Goal: Navigation & Orientation: Understand site structure

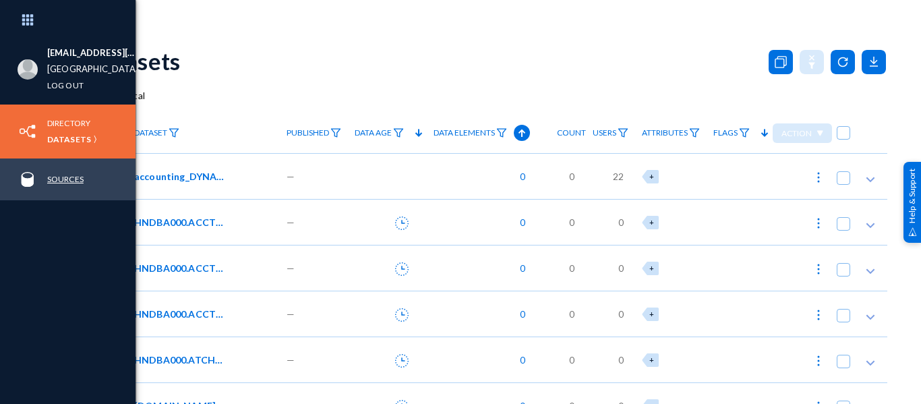
click at [62, 174] on link "Sources" at bounding box center [65, 179] width 36 height 16
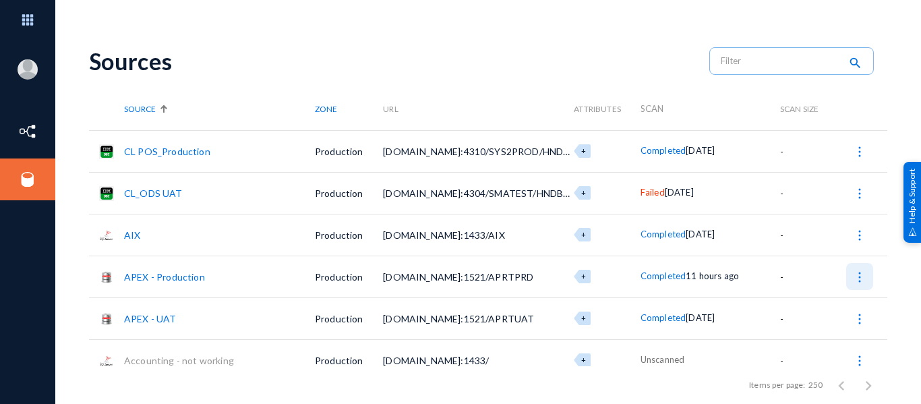
click at [854, 272] on img at bounding box center [859, 276] width 13 height 13
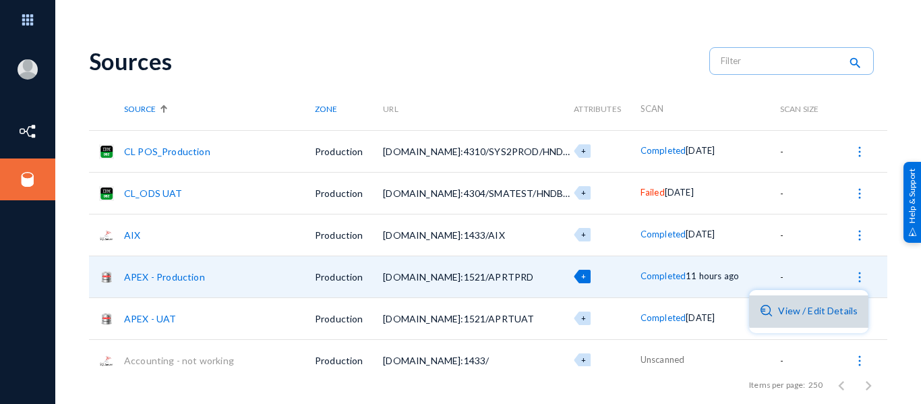
click at [828, 305] on button "View / Edit Details" at bounding box center [808, 311] width 119 height 32
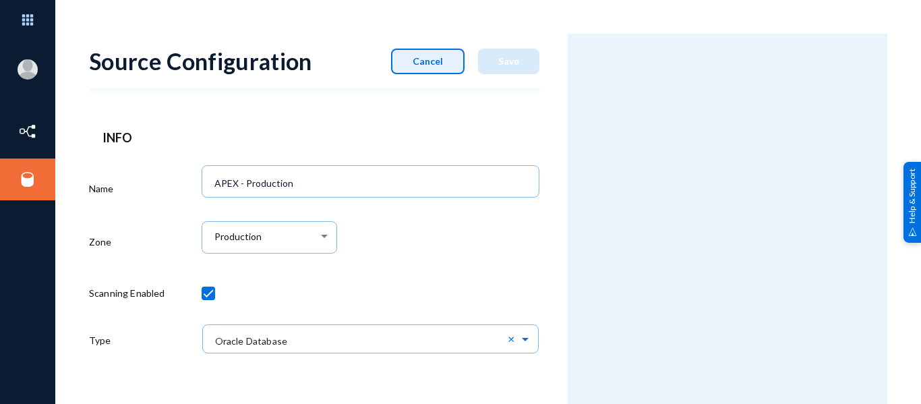
click at [445, 63] on button "Cancel" at bounding box center [427, 62] width 73 height 26
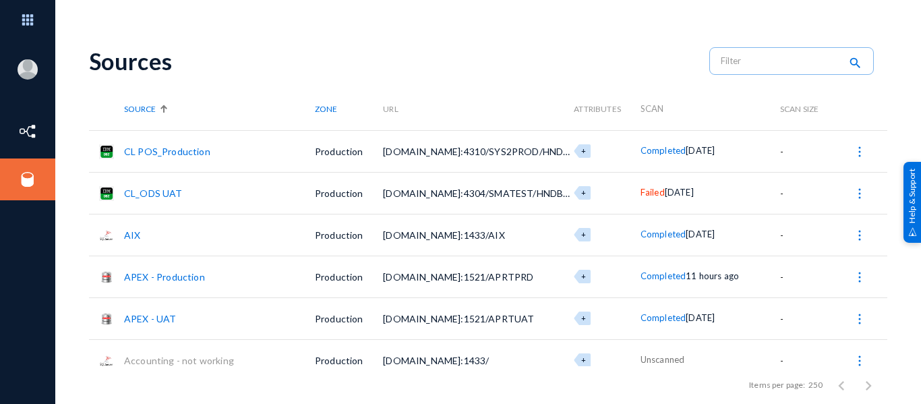
click at [178, 273] on link "APEX - Production" at bounding box center [164, 276] width 81 height 11
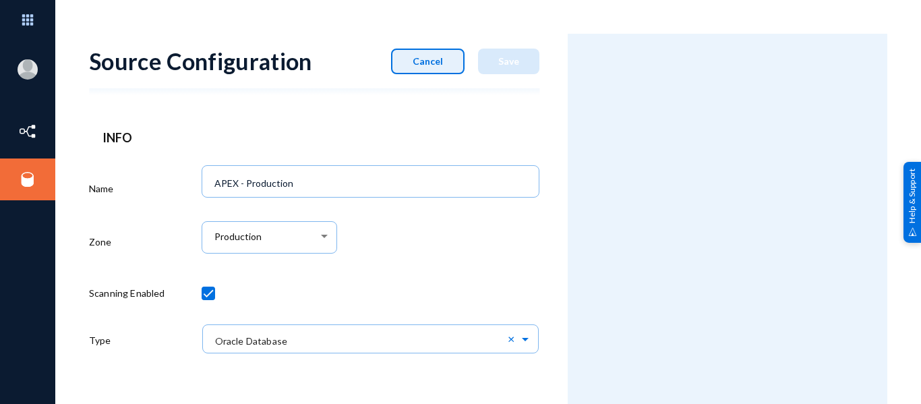
click at [444, 55] on button "Cancel" at bounding box center [427, 62] width 73 height 26
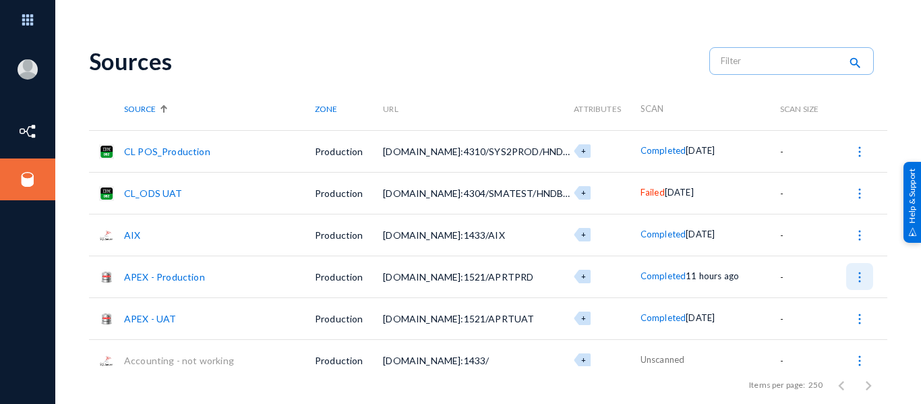
click at [853, 270] on button at bounding box center [859, 276] width 27 height 27
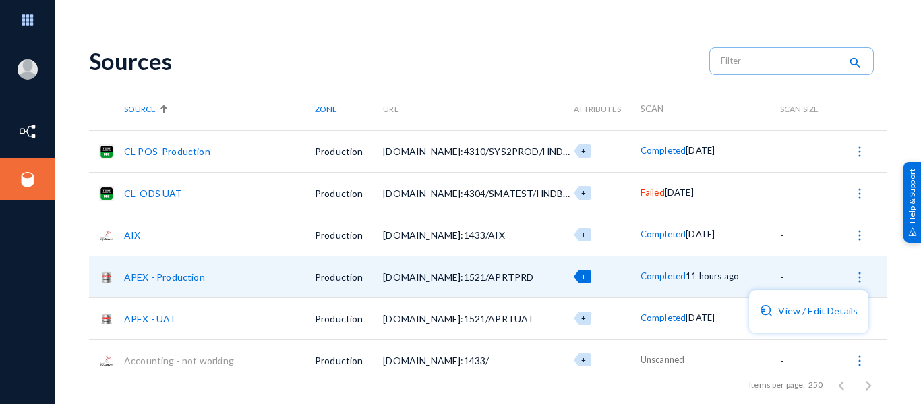
click at [168, 274] on div at bounding box center [460, 202] width 921 height 404
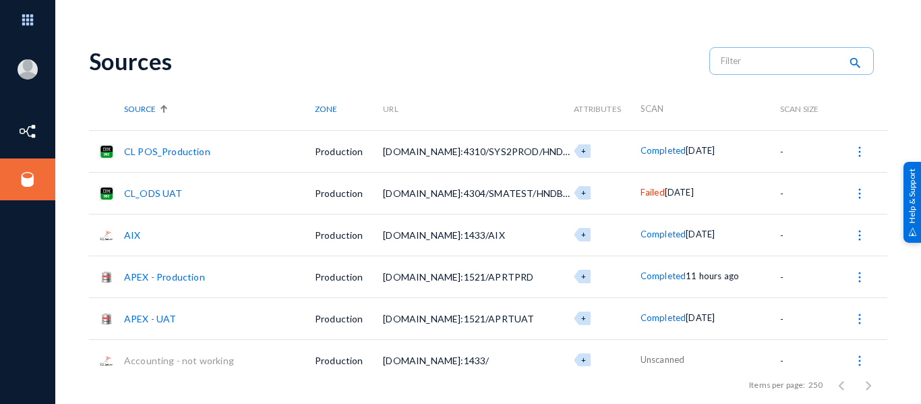
click at [168, 274] on link "APEX - Production" at bounding box center [164, 276] width 81 height 11
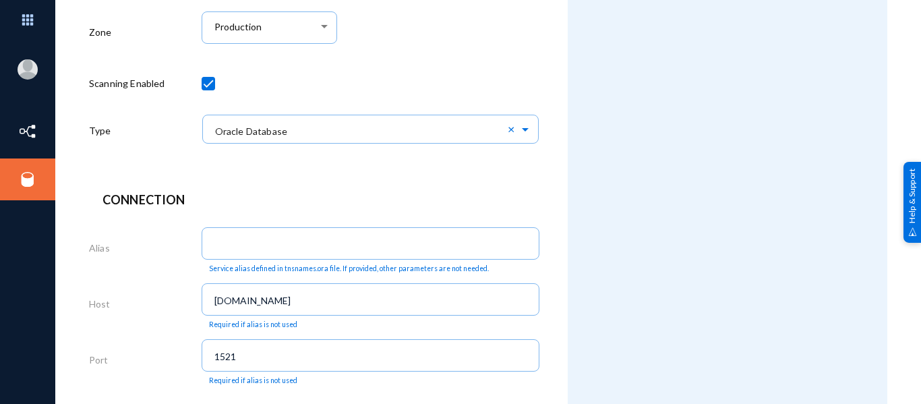
scroll to position [210, 0]
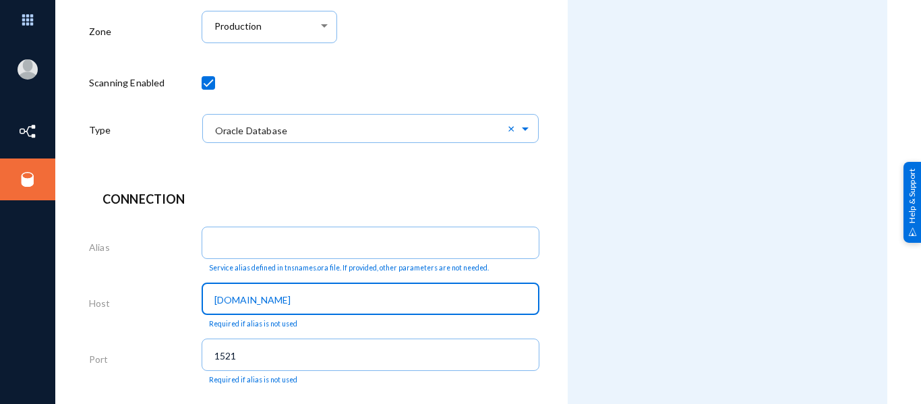
click at [346, 301] on input "[DOMAIN_NAME]" at bounding box center [373, 300] width 318 height 12
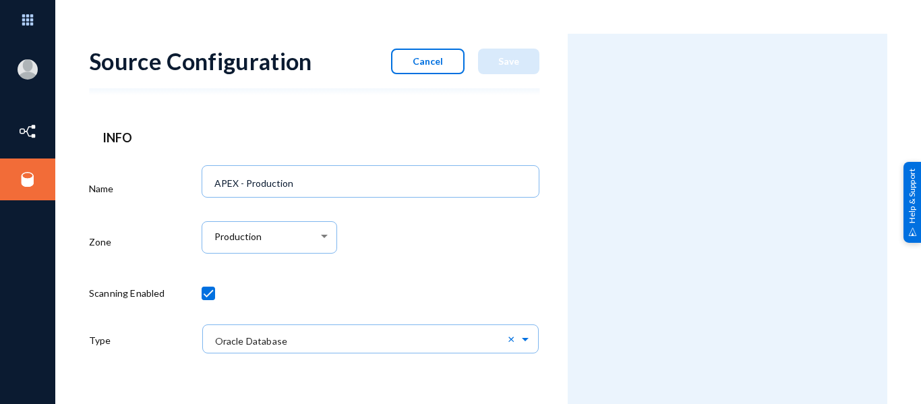
click at [431, 58] on span "Cancel" at bounding box center [428, 60] width 30 height 11
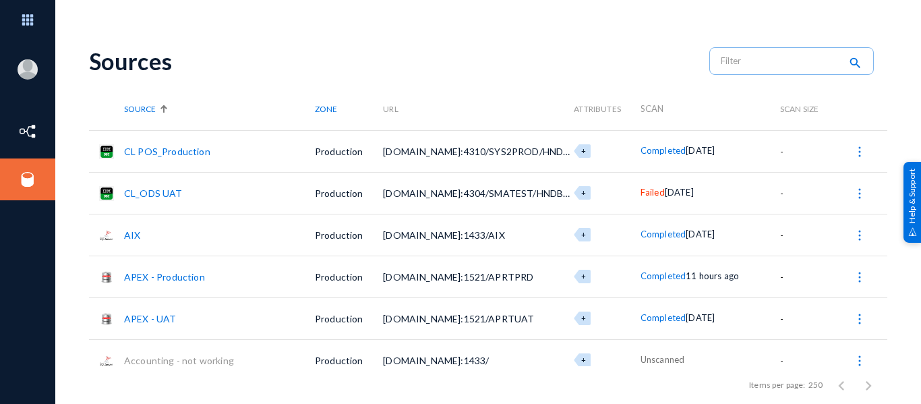
click at [644, 280] on span "Completed" at bounding box center [662, 275] width 45 height 11
click at [729, 278] on div at bounding box center [460, 202] width 921 height 404
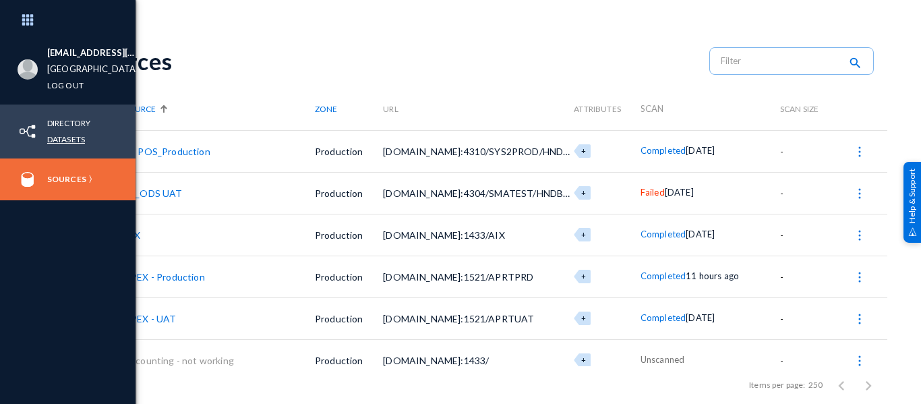
click at [58, 133] on link "Datasets" at bounding box center [66, 139] width 38 height 16
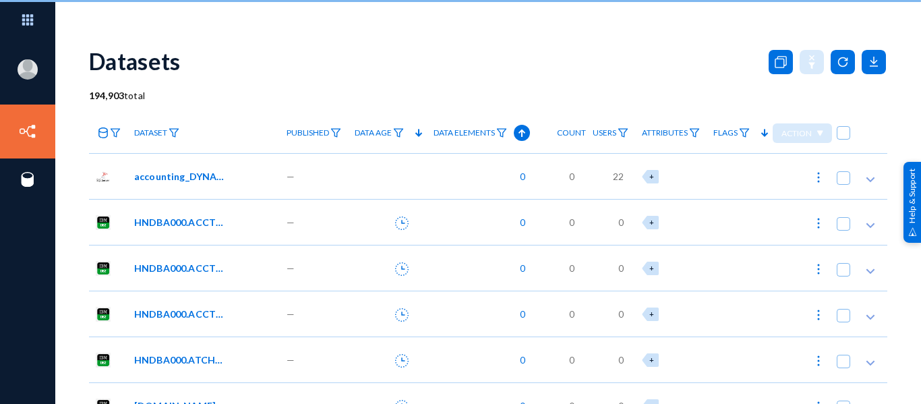
click at [109, 136] on link at bounding box center [108, 133] width 38 height 24
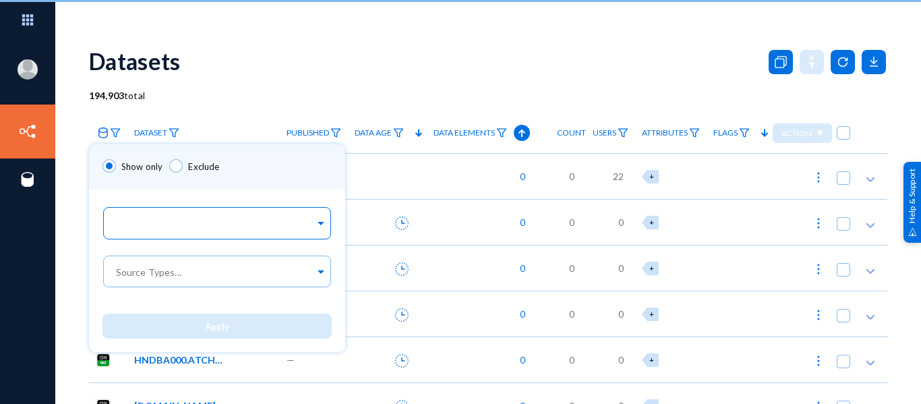
click at [159, 217] on div at bounding box center [214, 224] width 202 height 23
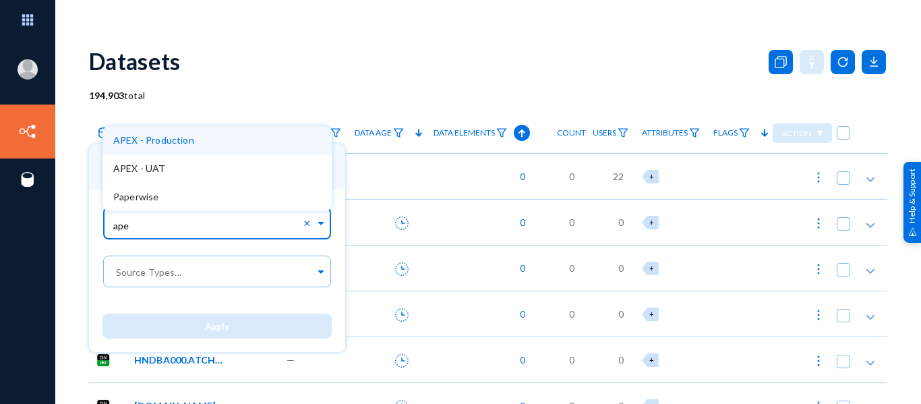
type input "apex"
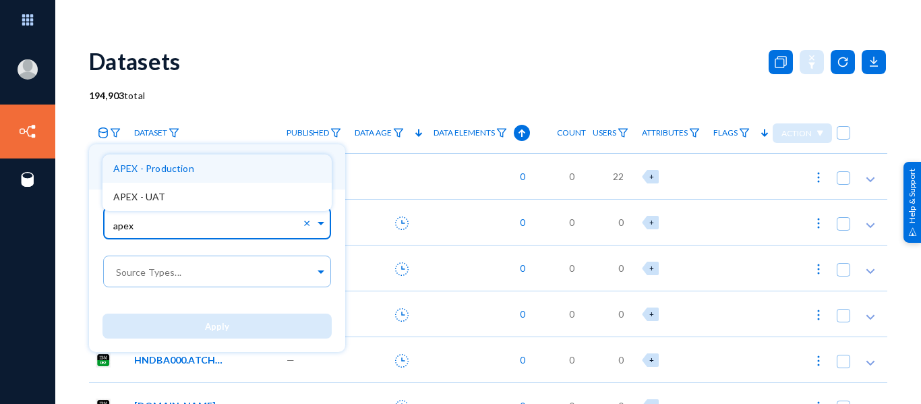
click at [186, 177] on div "APEX - Production" at bounding box center [216, 168] width 229 height 28
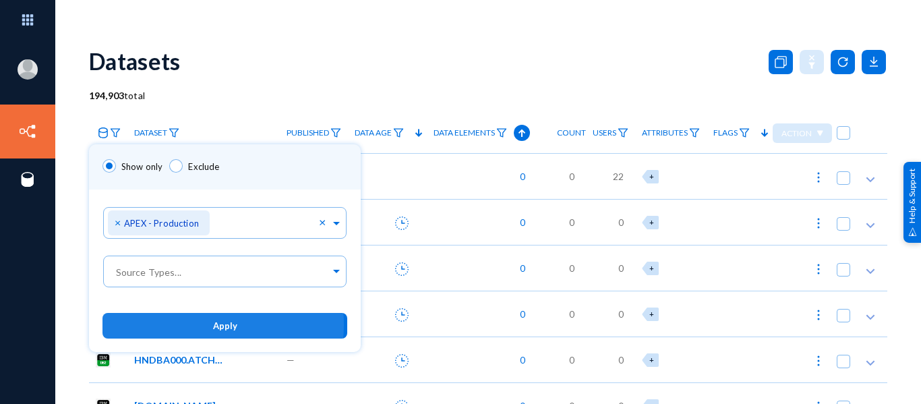
click at [173, 324] on button "Apply" at bounding box center [224, 325] width 245 height 25
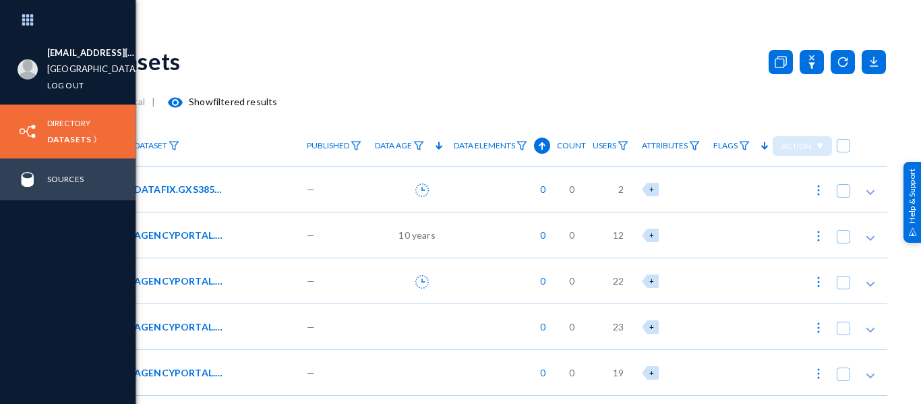
click at [36, 189] on img at bounding box center [28, 179] width 20 height 20
click at [53, 183] on link "Sources" at bounding box center [65, 179] width 36 height 16
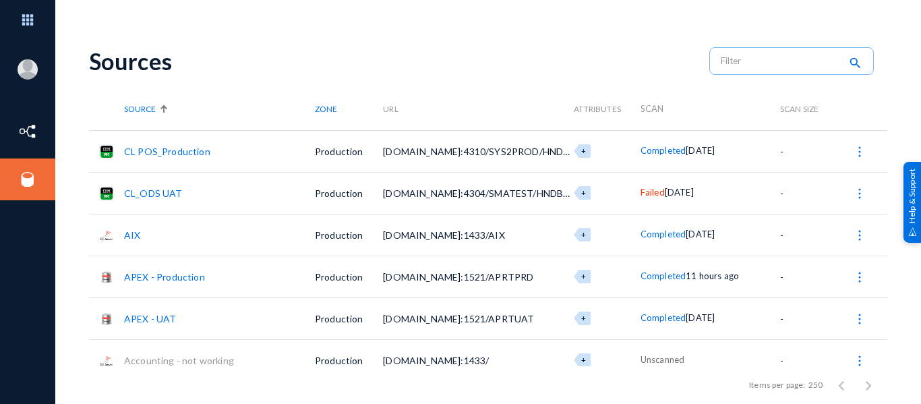
click at [650, 195] on span "Failed" at bounding box center [652, 192] width 24 height 11
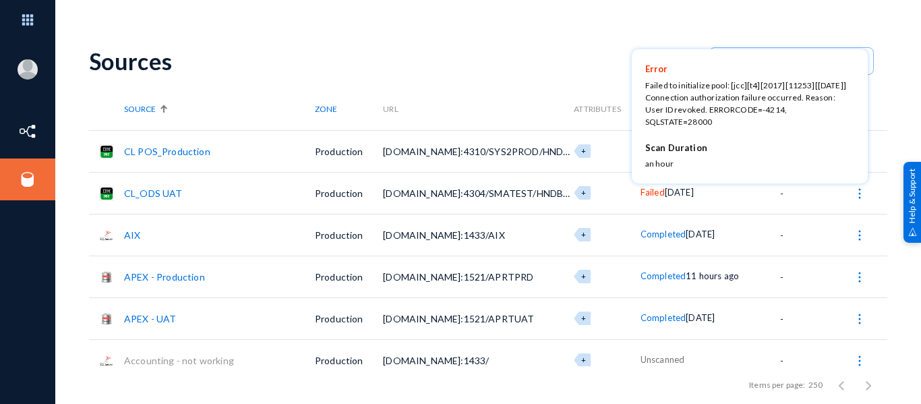
click at [650, 195] on div at bounding box center [460, 202] width 921 height 404
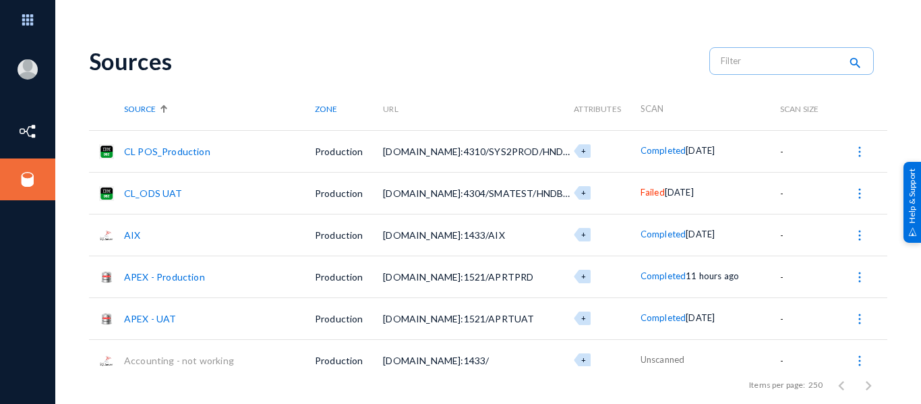
click at [421, 63] on div "Sources" at bounding box center [392, 61] width 607 height 28
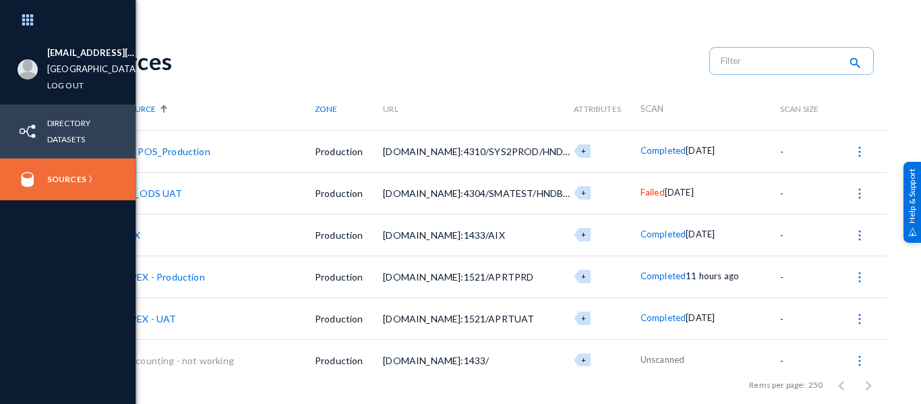
click at [21, 138] on img at bounding box center [28, 131] width 20 height 20
click at [34, 132] on img at bounding box center [28, 131] width 20 height 20
click at [27, 129] on img at bounding box center [28, 131] width 20 height 20
click at [66, 125] on link "Directory" at bounding box center [68, 123] width 43 height 16
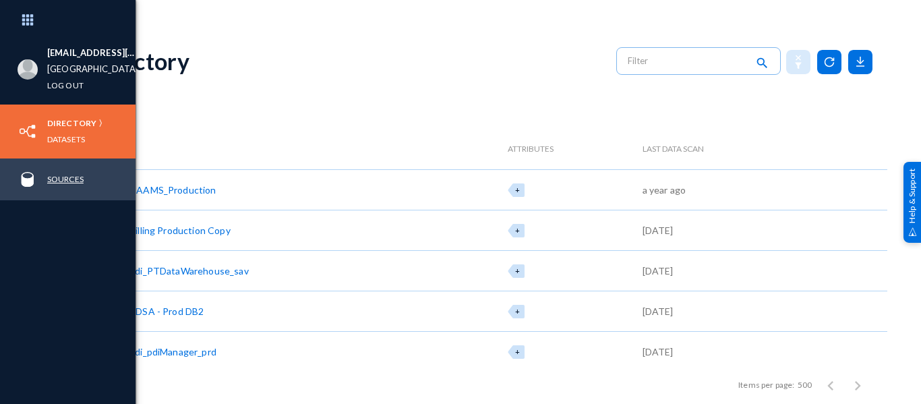
click at [71, 176] on link "Sources" at bounding box center [65, 179] width 36 height 16
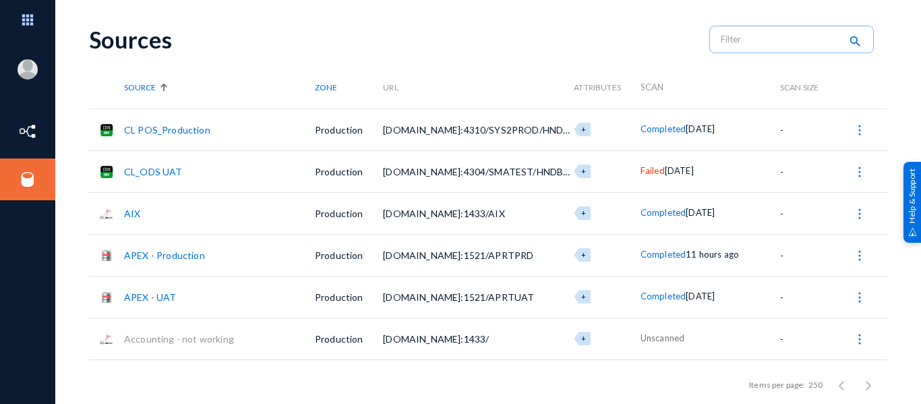
scroll to position [22, 0]
click at [644, 172] on span "Failed" at bounding box center [652, 169] width 24 height 11
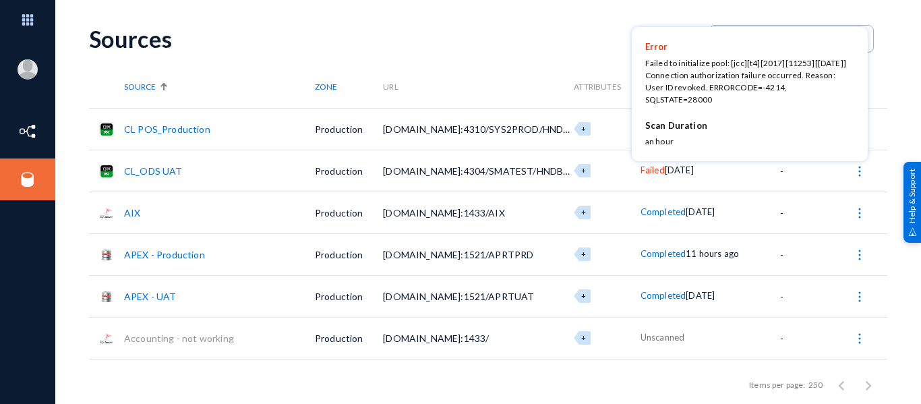
click at [658, 255] on div at bounding box center [460, 202] width 921 height 404
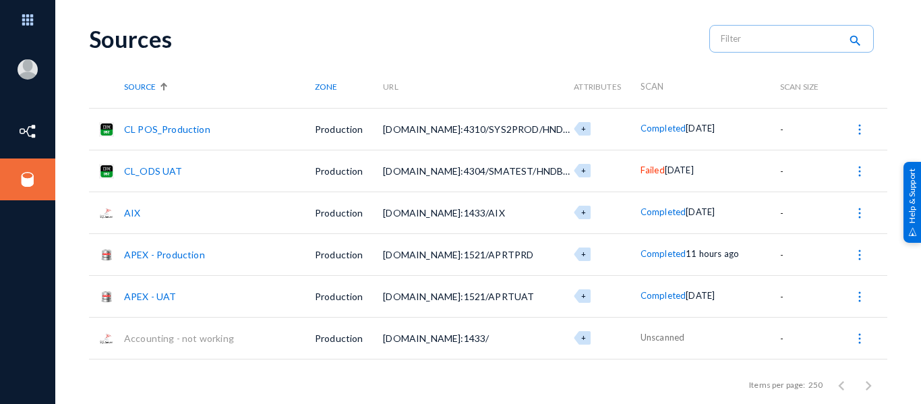
click at [658, 255] on span "Completed" at bounding box center [662, 253] width 45 height 11
click at [21, 187] on div at bounding box center [460, 202] width 921 height 404
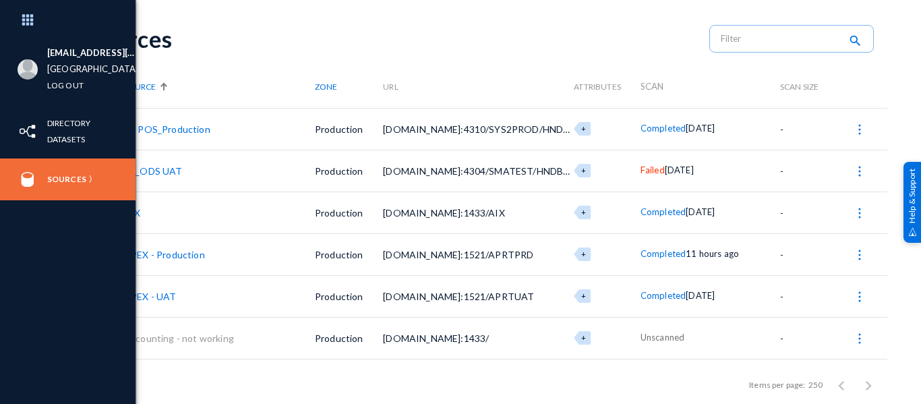
click at [35, 179] on img at bounding box center [28, 179] width 20 height 20
click at [71, 176] on link "Sources" at bounding box center [66, 179] width 39 height 16
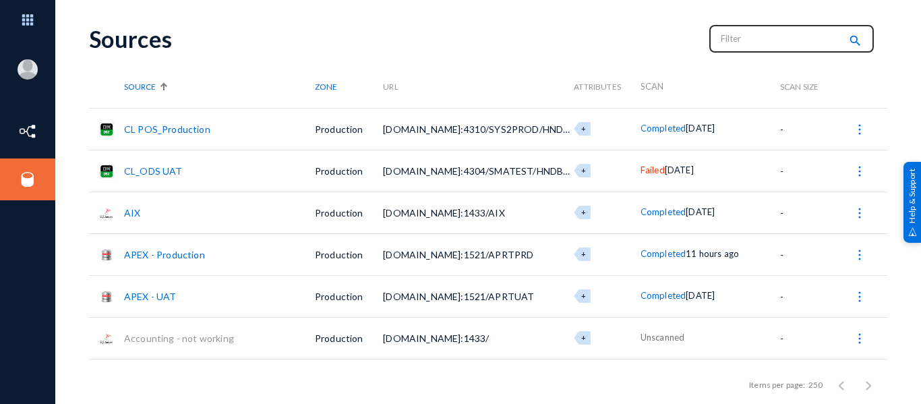
click at [760, 42] on input "text" at bounding box center [780, 38] width 119 height 20
type input "apex"
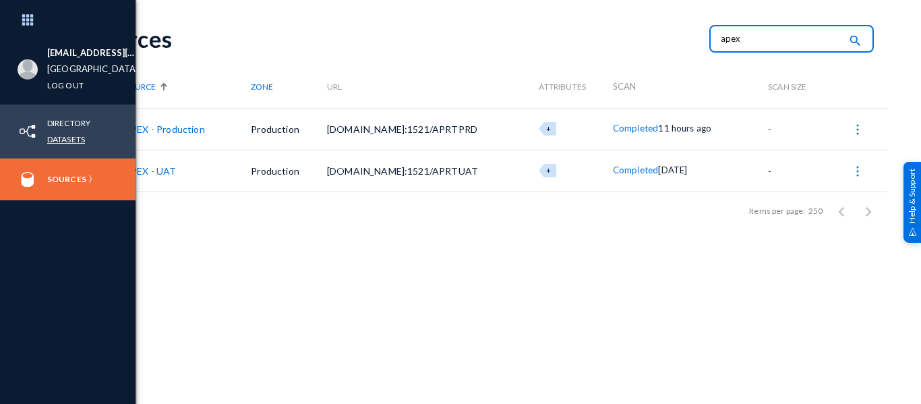
click at [70, 141] on link "Datasets" at bounding box center [66, 139] width 38 height 16
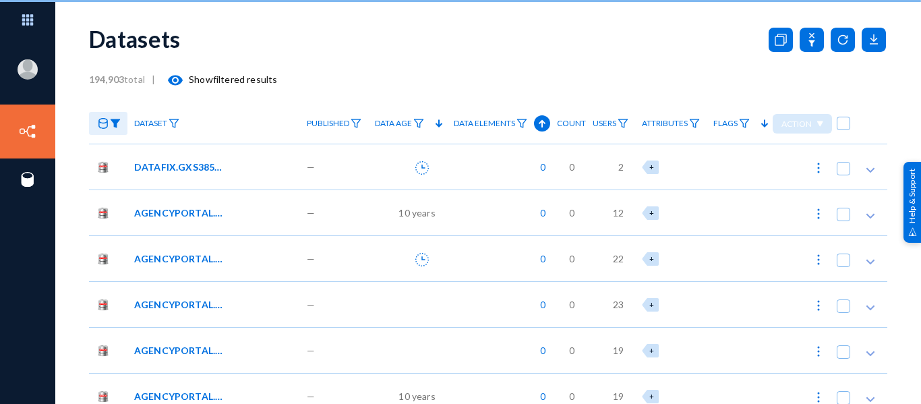
click at [102, 123] on icon at bounding box center [103, 123] width 11 height 11
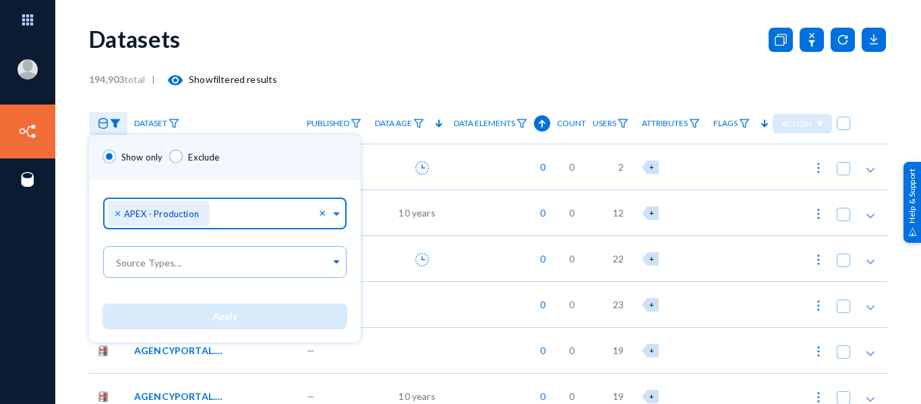
click at [245, 211] on input "text" at bounding box center [266, 216] width 105 height 13
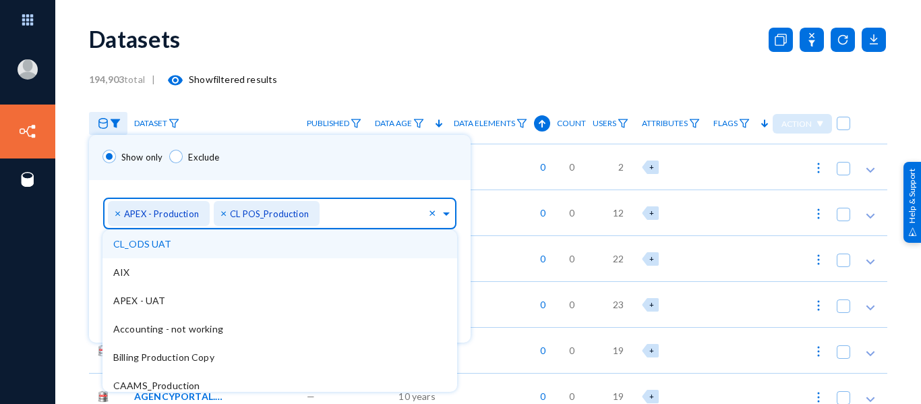
click at [223, 213] on span "×" at bounding box center [224, 212] width 9 height 13
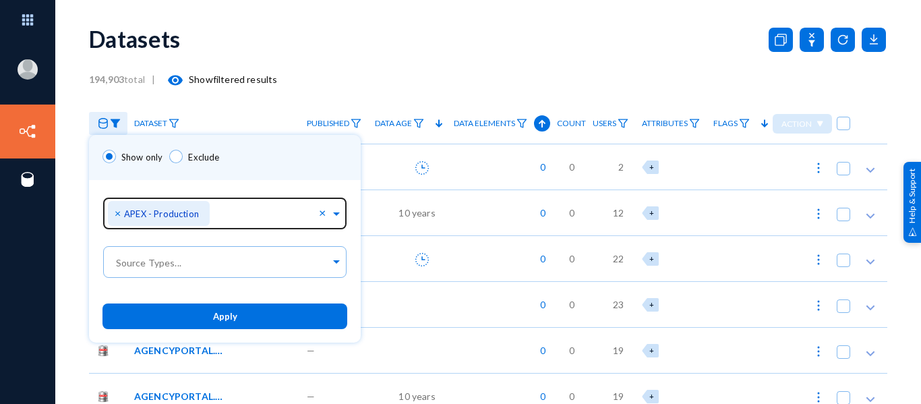
click at [389, 42] on div at bounding box center [460, 202] width 921 height 404
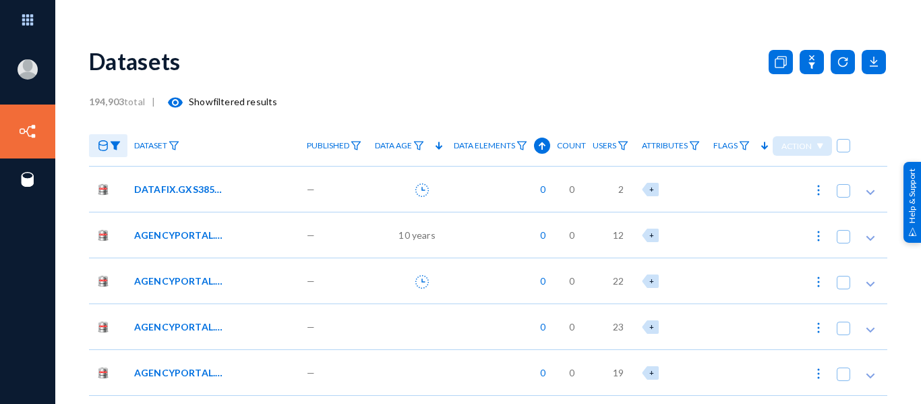
click at [118, 144] on img at bounding box center [115, 145] width 11 height 9
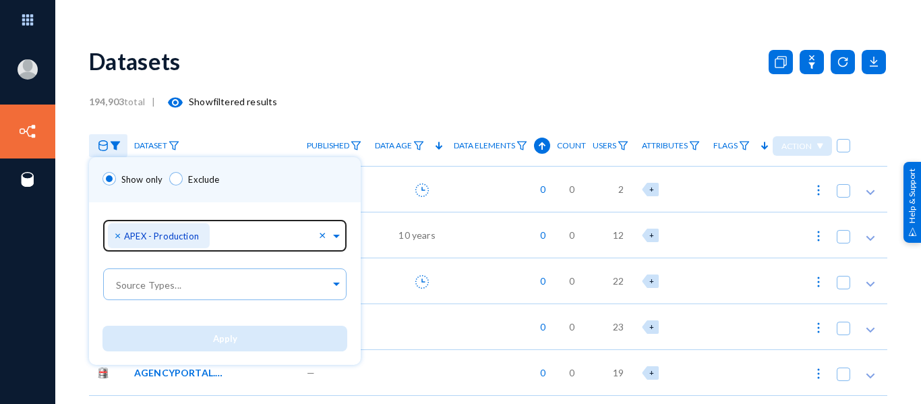
click at [115, 234] on span "×" at bounding box center [119, 235] width 9 height 13
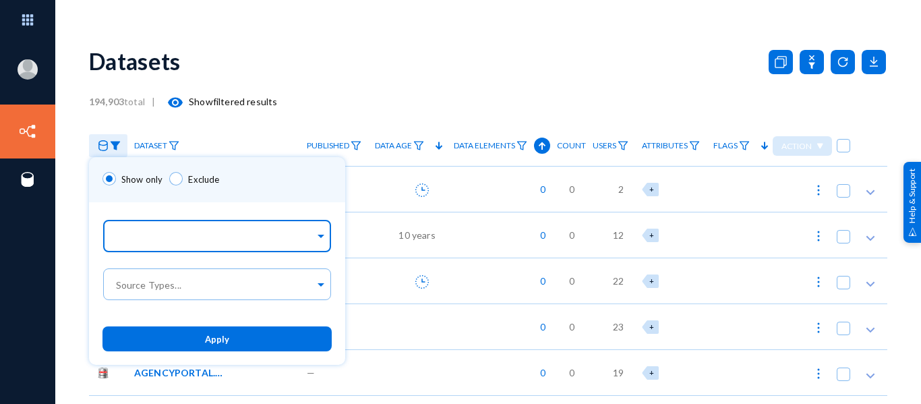
click at [137, 236] on input "text" at bounding box center [214, 238] width 202 height 13
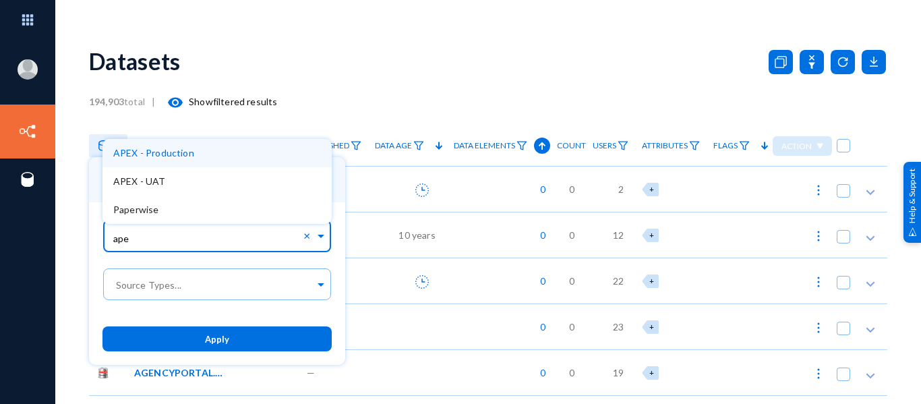
type input "apex"
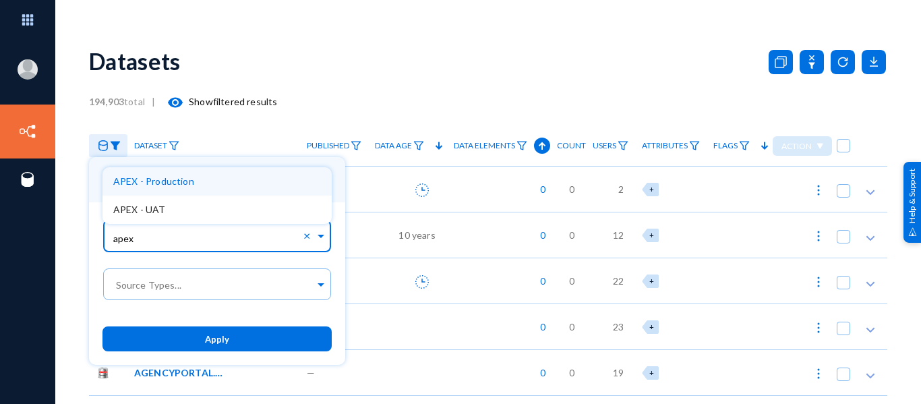
click at [200, 176] on div "APEX - Production" at bounding box center [216, 181] width 229 height 28
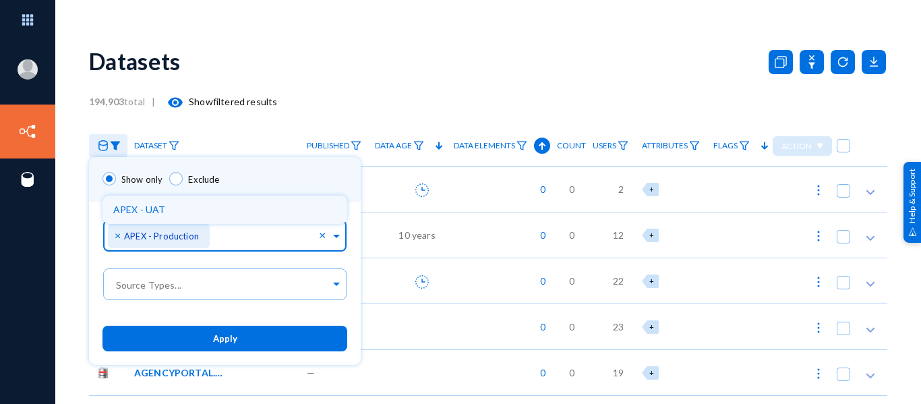
click at [239, 342] on button "Apply" at bounding box center [224, 338] width 245 height 25
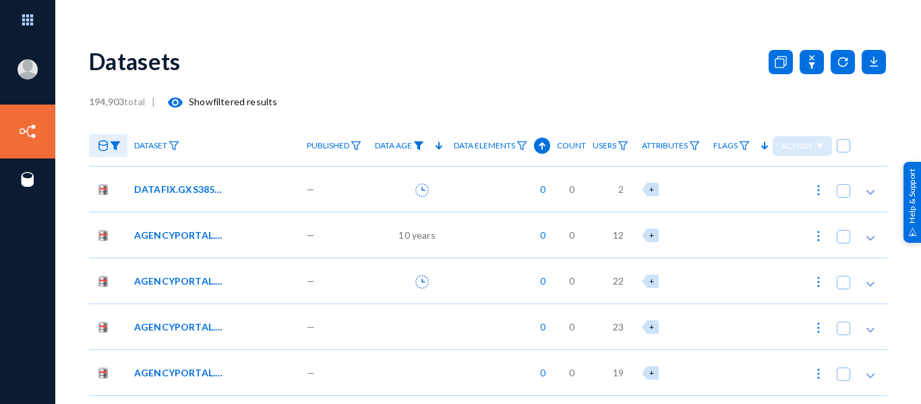
click at [413, 143] on img at bounding box center [418, 145] width 11 height 9
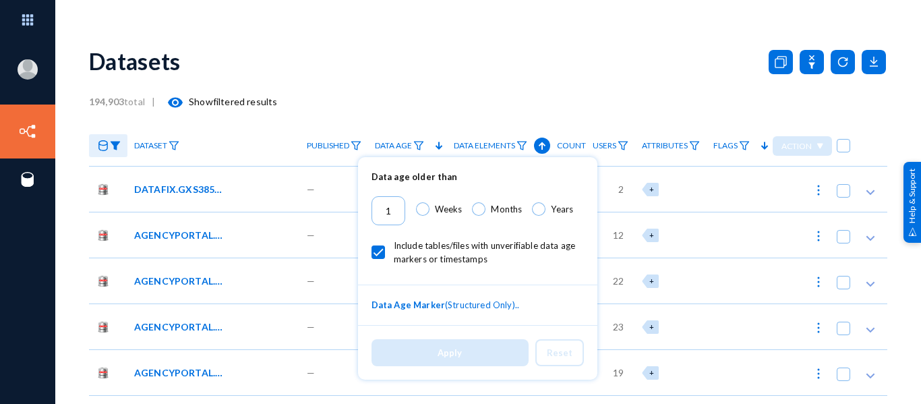
click at [426, 209] on span at bounding box center [422, 208] width 13 height 13
click at [426, 209] on input "Weeks" at bounding box center [422, 208] width 13 height 13
radio input "true"
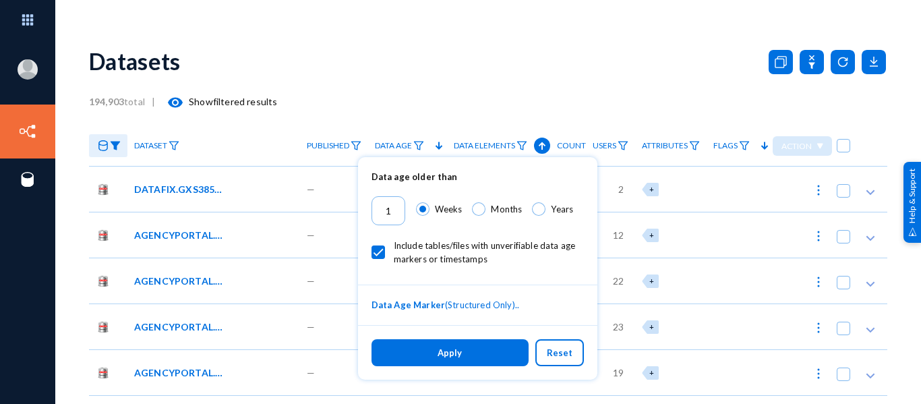
click at [441, 344] on button "Apply" at bounding box center [449, 352] width 157 height 26
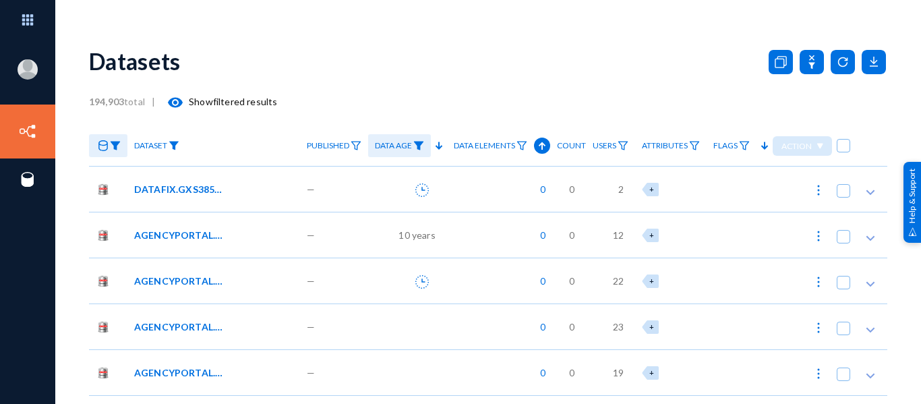
click at [176, 143] on img at bounding box center [174, 145] width 11 height 9
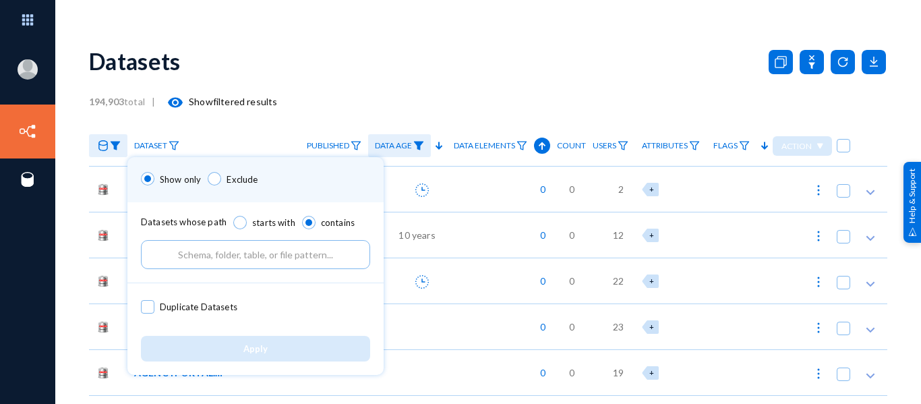
click at [263, 120] on div at bounding box center [460, 202] width 921 height 404
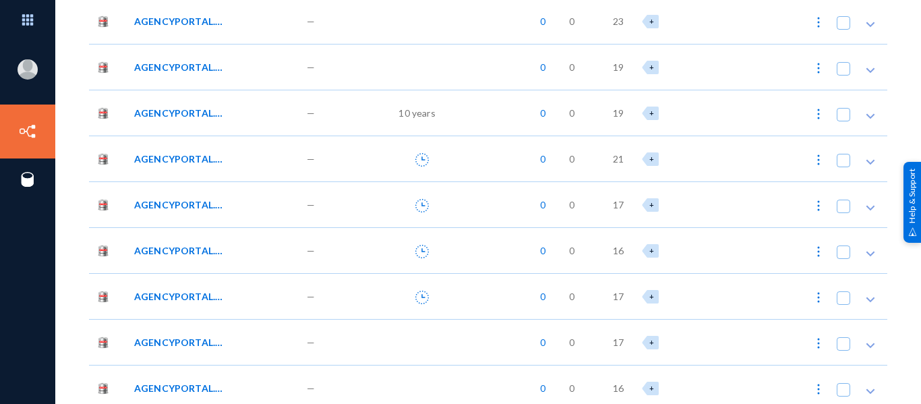
scroll to position [73, 0]
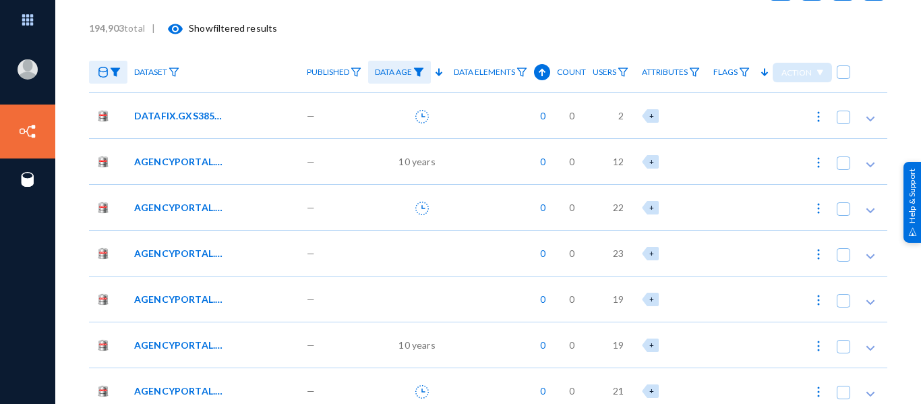
click at [814, 116] on img at bounding box center [818, 116] width 13 height 13
checkbox input "true"
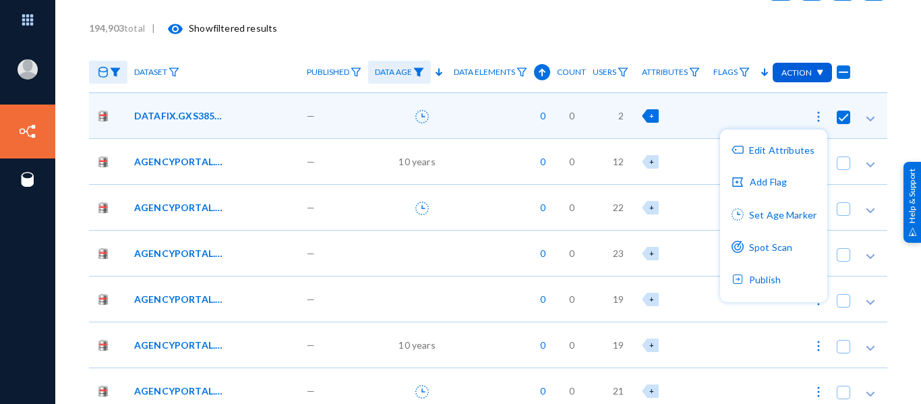
click at [638, 30] on div at bounding box center [460, 202] width 921 height 404
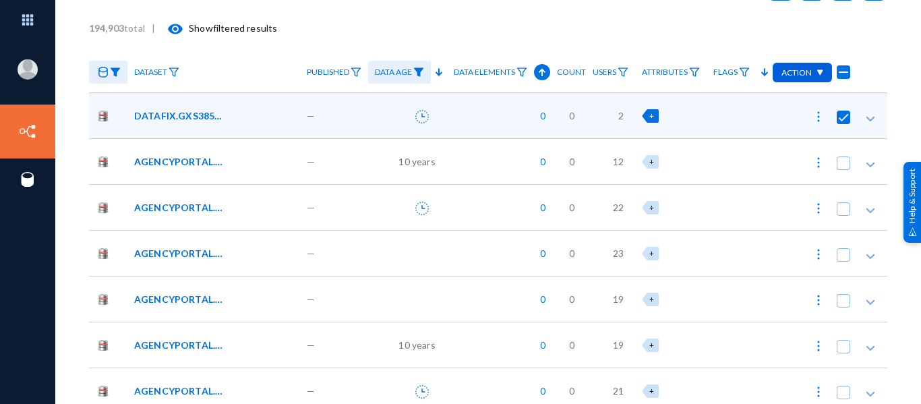
click at [806, 73] on span "Action" at bounding box center [796, 72] width 30 height 10
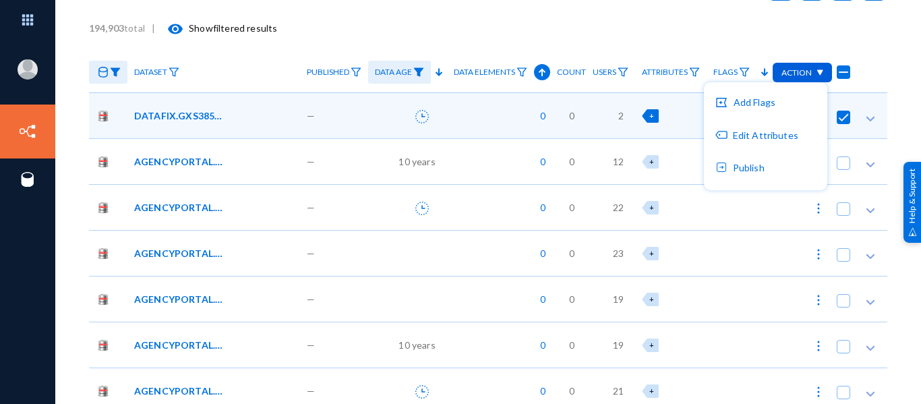
click at [846, 66] on div at bounding box center [460, 202] width 921 height 404
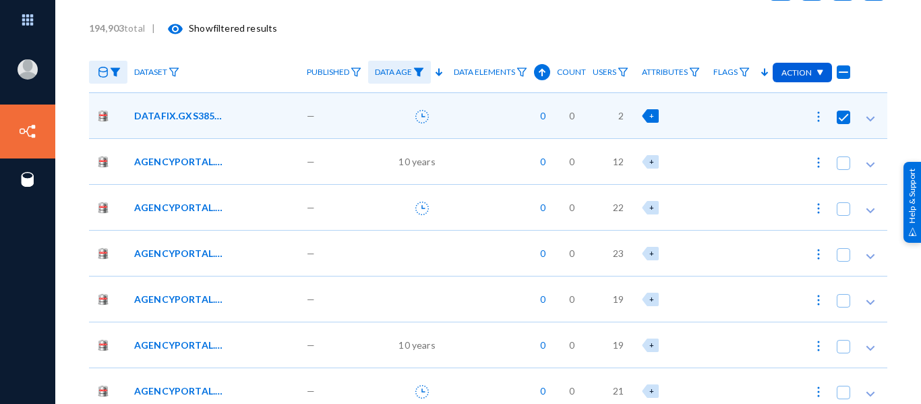
scroll to position [0, 0]
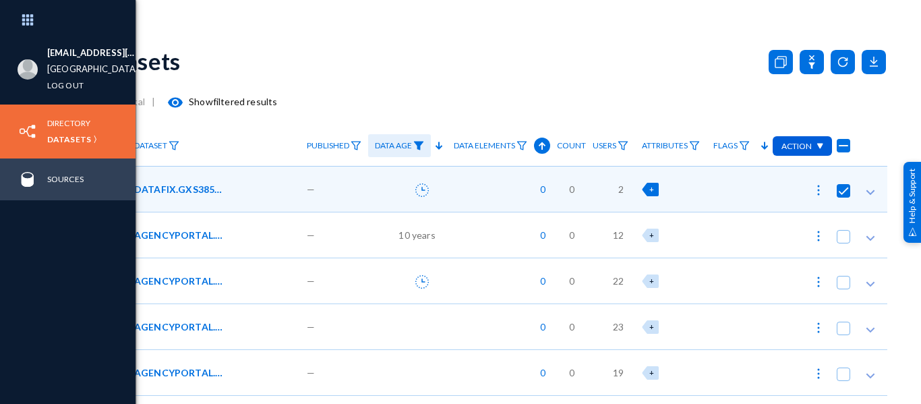
click at [27, 171] on img at bounding box center [28, 179] width 20 height 20
click at [26, 181] on img at bounding box center [28, 179] width 20 height 20
click at [67, 185] on link "Sources" at bounding box center [65, 179] width 36 height 16
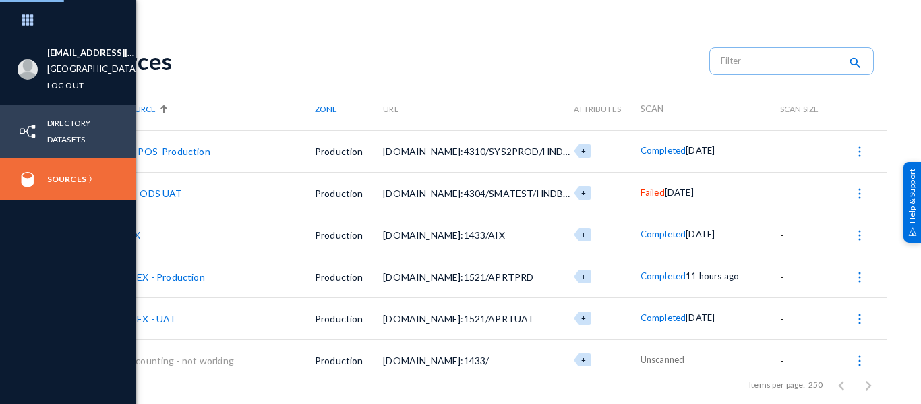
click at [55, 119] on link "Directory" at bounding box center [68, 123] width 43 height 16
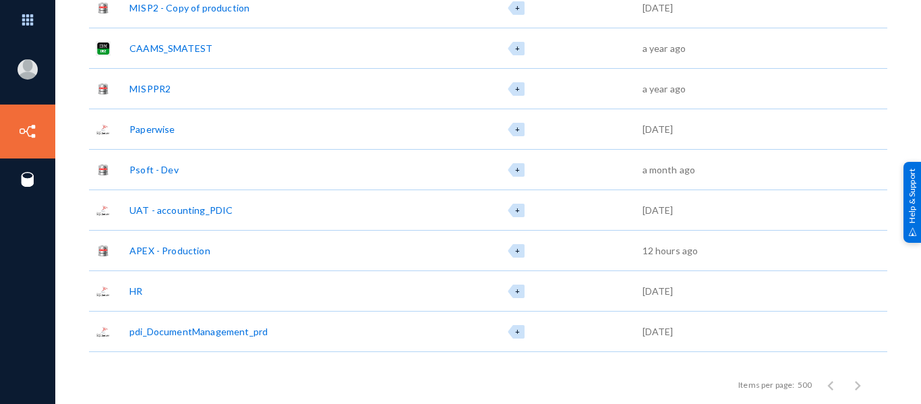
scroll to position [587, 0]
click at [152, 248] on div "APEX - Production" at bounding box center [169, 250] width 81 height 14
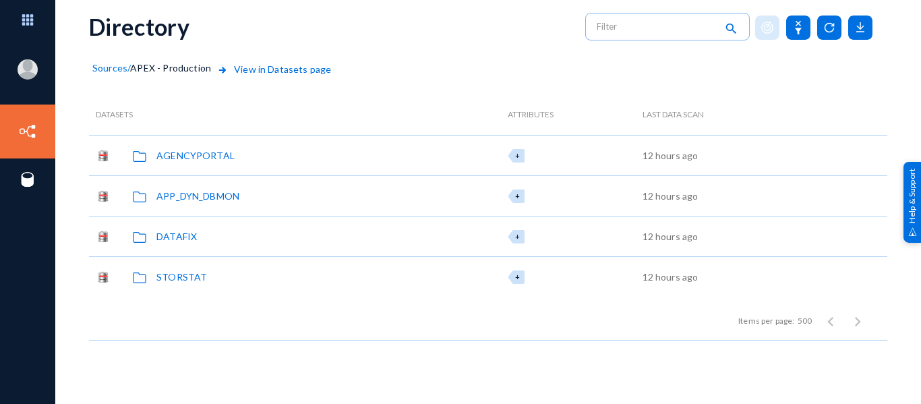
click at [172, 151] on div "AGENCYPORTAL" at bounding box center [195, 155] width 78 height 14
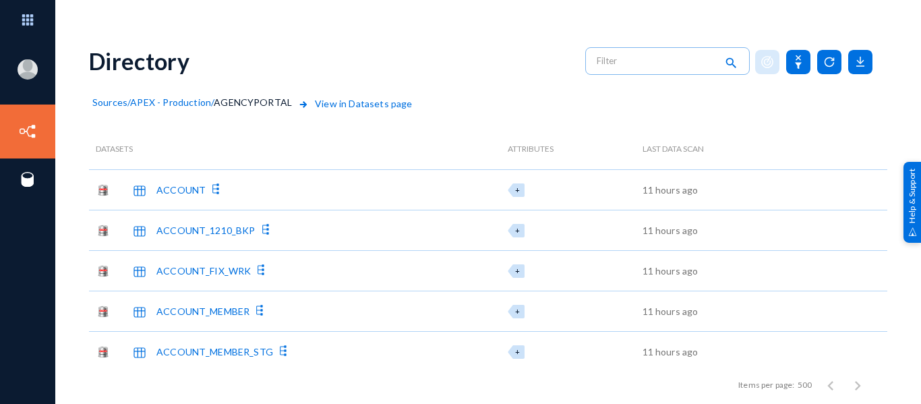
click at [208, 103] on span "APEX - Production" at bounding box center [170, 101] width 81 height 11
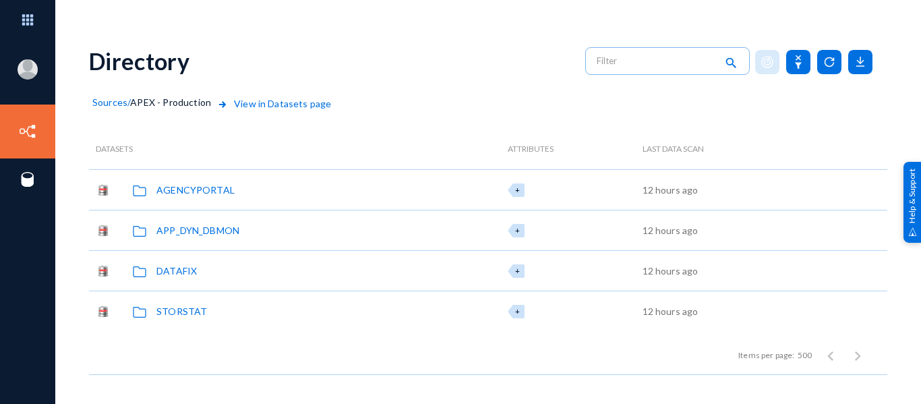
click at [189, 272] on div "DATAFIX" at bounding box center [176, 271] width 40 height 14
